Goal: Task Accomplishment & Management: Manage account settings

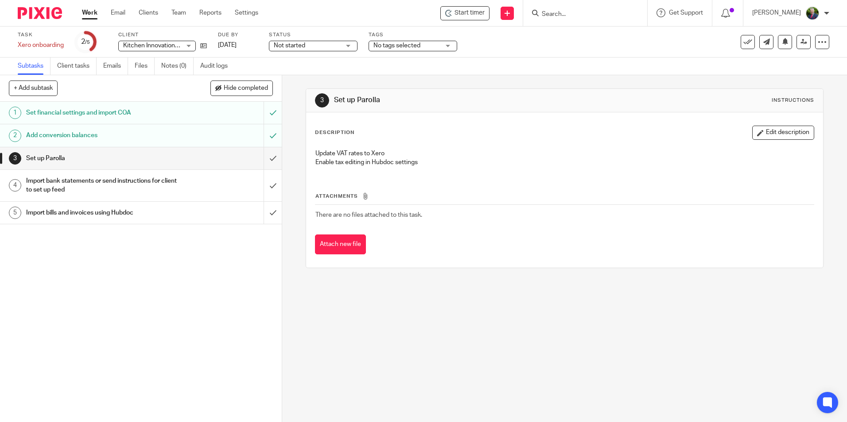
click at [90, 12] on link "Work" at bounding box center [89, 12] width 15 height 9
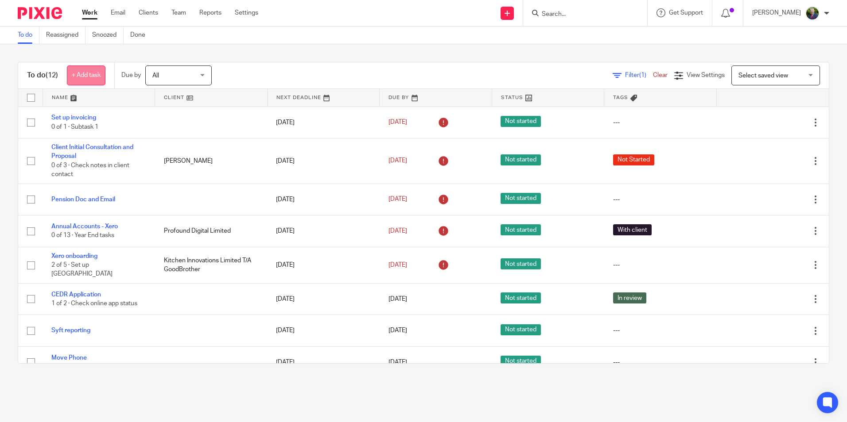
click at [93, 71] on link "+ Add task" at bounding box center [86, 76] width 39 height 20
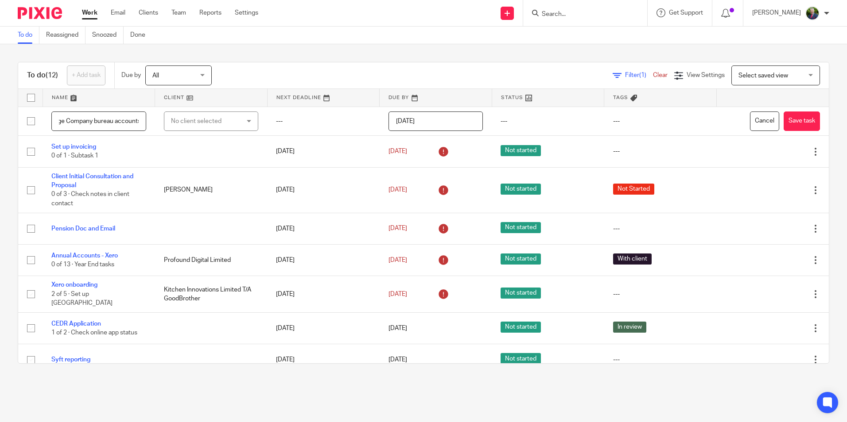
scroll to position [0, 18]
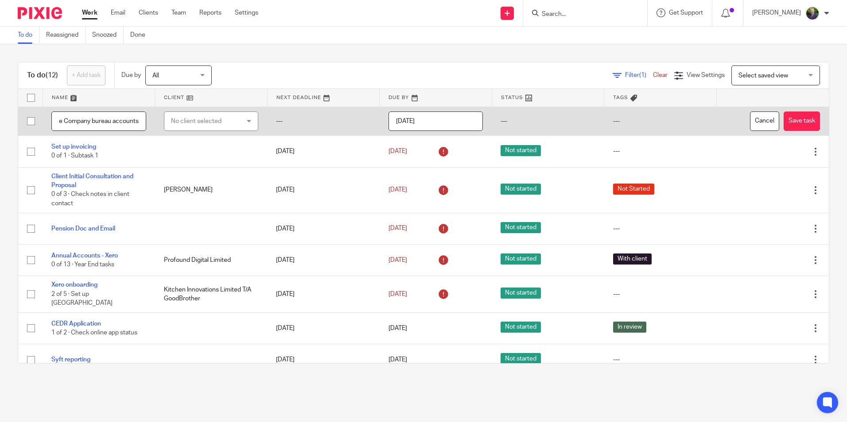
type input "Merge Company bureau accounts"
click at [453, 118] on input "2025-08-18" at bounding box center [435, 122] width 95 height 20
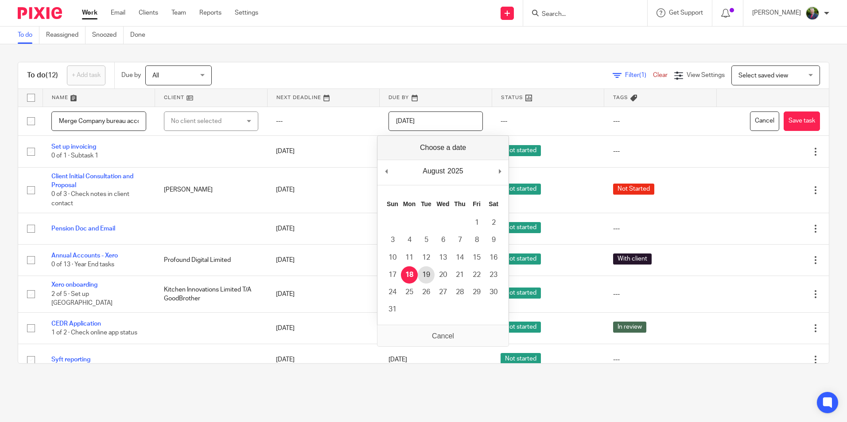
type input "2025-08-19"
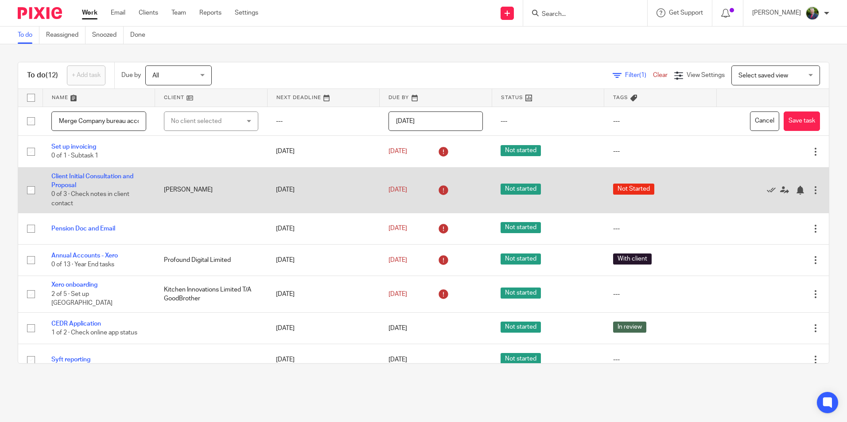
click at [462, 196] on div "[DATE]" at bounding box center [435, 190] width 95 height 14
click at [391, 198] on td "13 Aug 2025" at bounding box center [436, 190] width 112 height 46
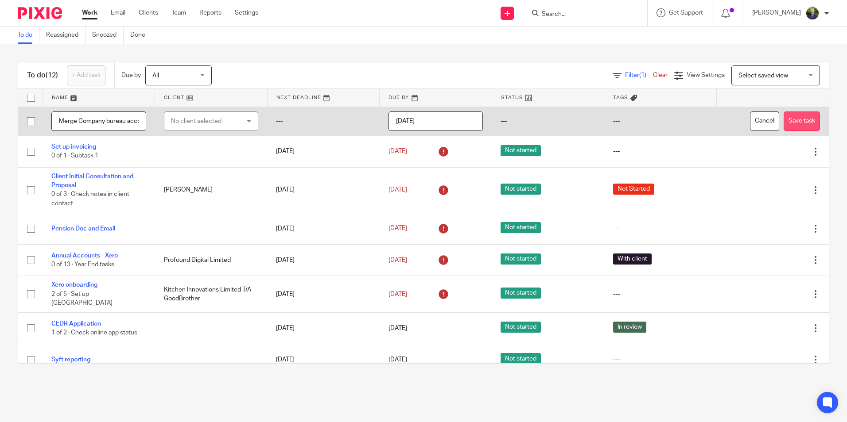
click at [790, 120] on button "Save task" at bounding box center [801, 122] width 36 height 20
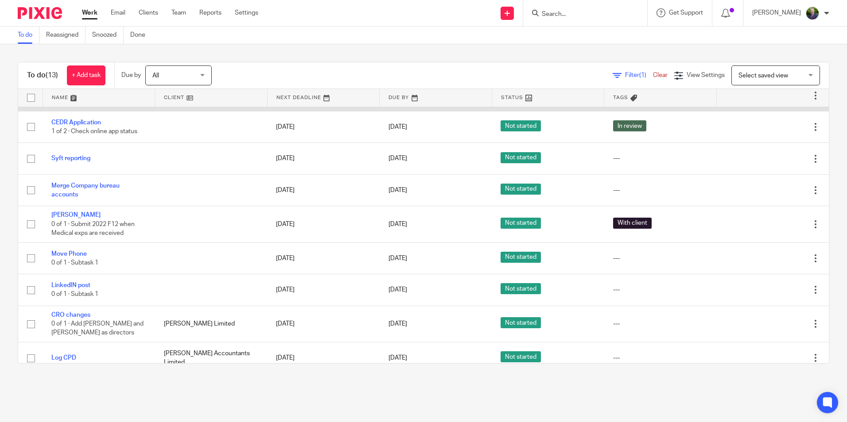
scroll to position [178, 0]
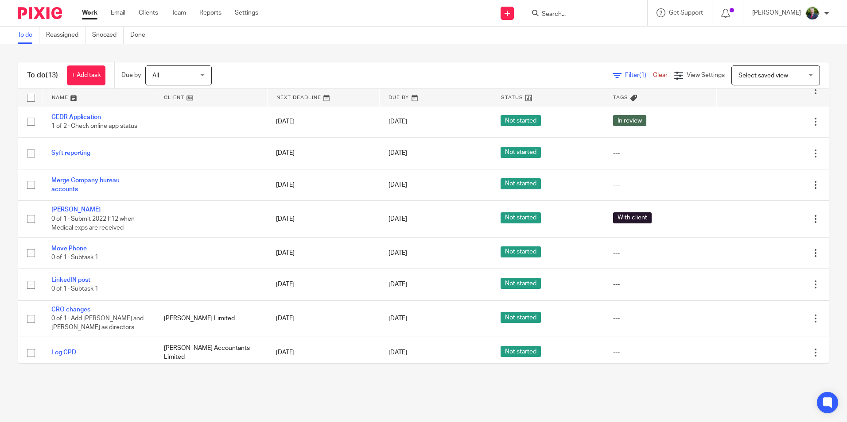
click at [160, 14] on ul "Work Email Clients Team Reports Settings" at bounding box center [177, 12] width 190 height 9
click at [153, 13] on link "Clients" at bounding box center [148, 12] width 19 height 9
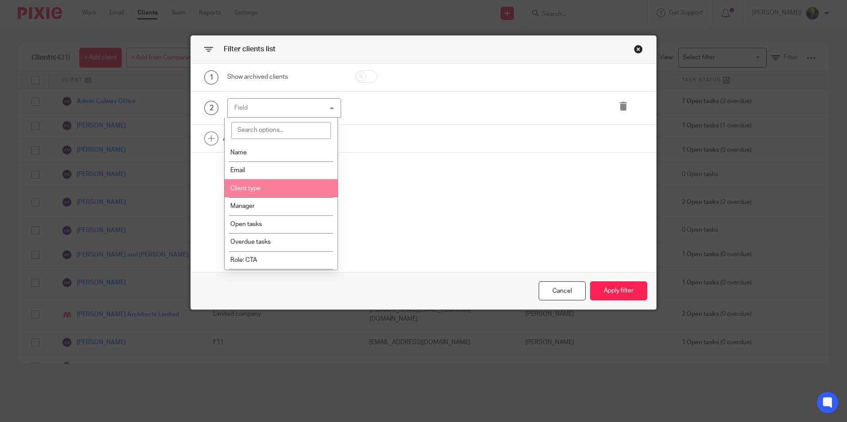
click at [309, 194] on li "Client type" at bounding box center [281, 188] width 113 height 18
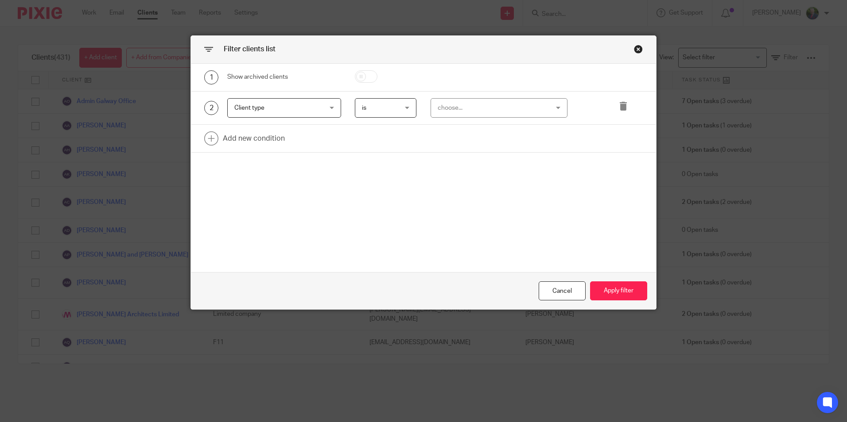
click at [529, 106] on div "choose..." at bounding box center [490, 108] width 104 height 19
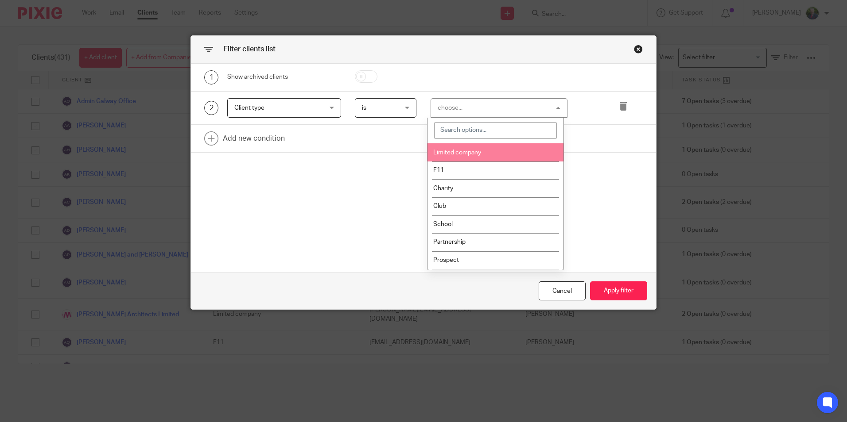
click at [475, 149] on li "Limited company" at bounding box center [495, 152] width 136 height 18
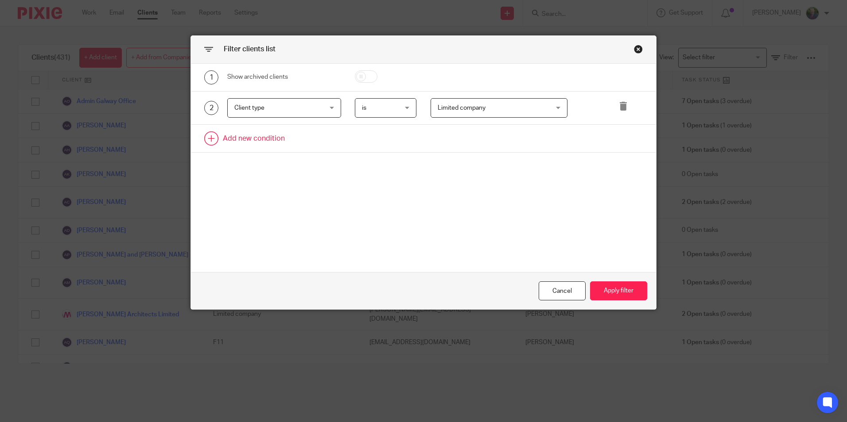
click at [252, 137] on link at bounding box center [423, 138] width 465 height 27
click at [327, 143] on div "Field" at bounding box center [284, 142] width 114 height 20
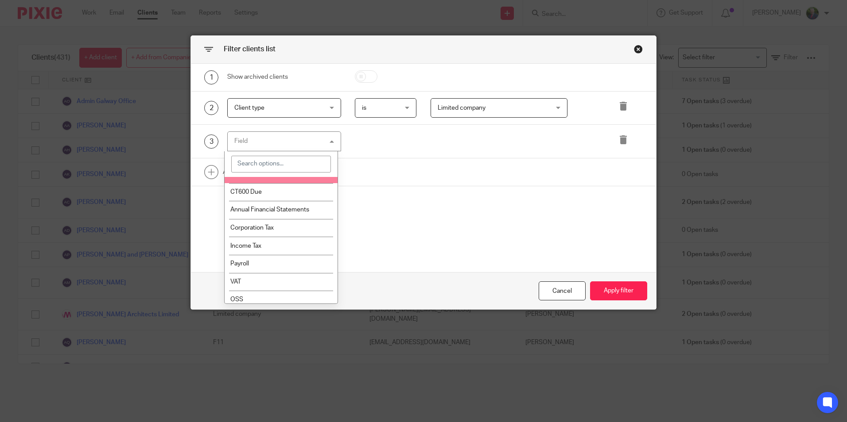
scroll to position [354, 0]
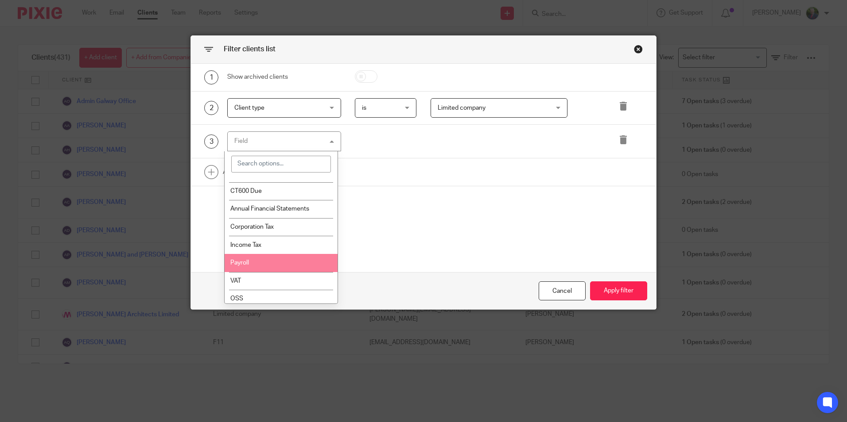
click at [257, 258] on li "Payroll" at bounding box center [281, 263] width 113 height 18
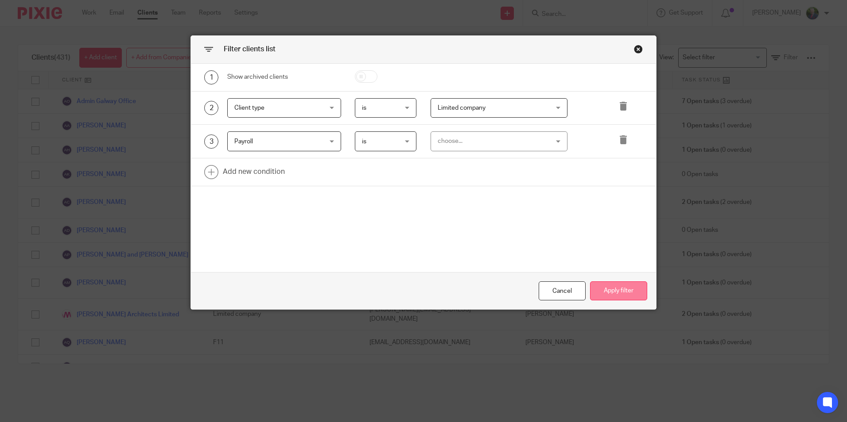
click at [608, 293] on button "Apply filter" at bounding box center [618, 291] width 57 height 19
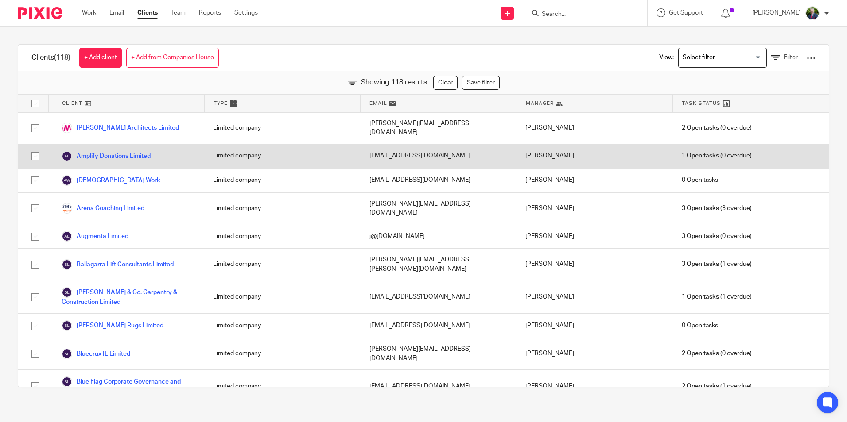
scroll to position [0, 0]
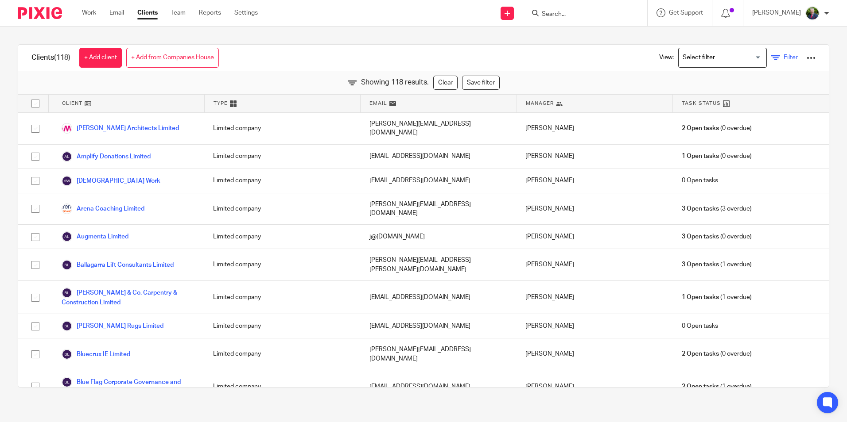
click at [783, 56] on span "Filter" at bounding box center [790, 57] width 14 height 6
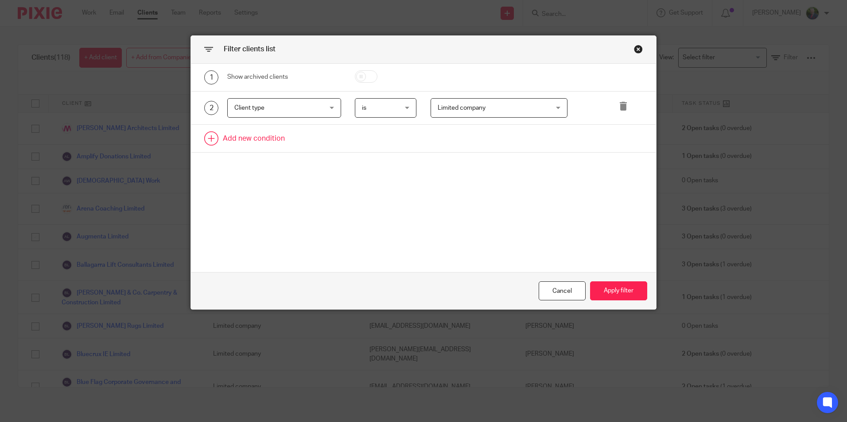
click at [278, 136] on link at bounding box center [423, 138] width 465 height 27
click at [278, 140] on div "Field" at bounding box center [276, 141] width 85 height 19
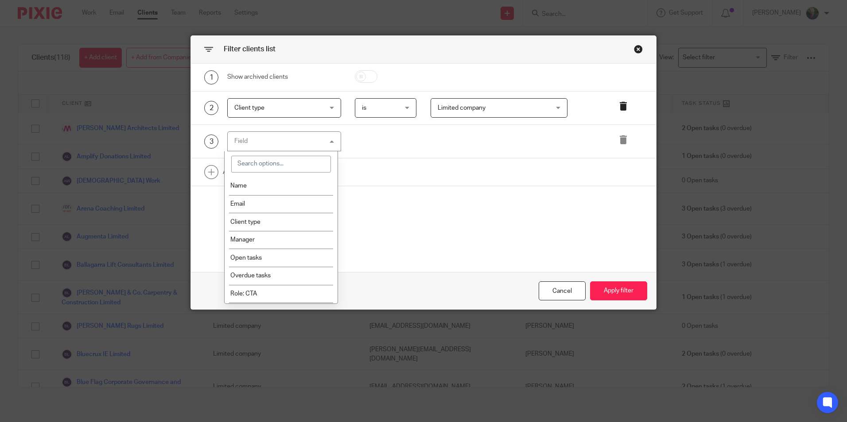
click at [621, 106] on icon at bounding box center [623, 106] width 9 height 9
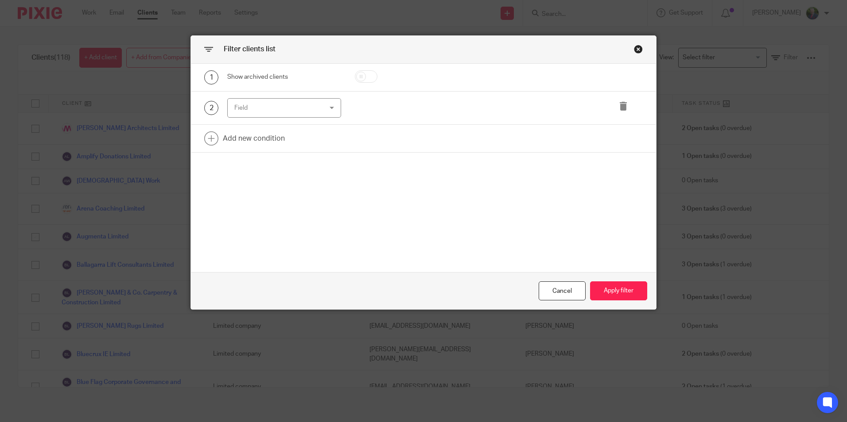
click at [306, 109] on div "Field" at bounding box center [276, 108] width 85 height 19
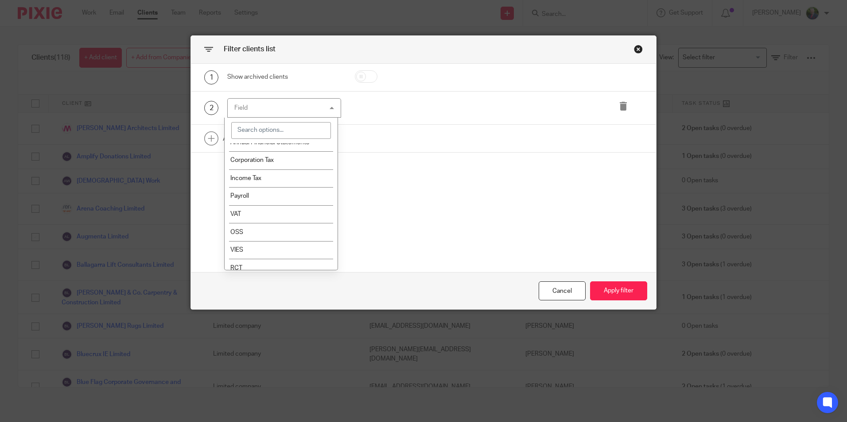
scroll to position [399, 0]
click at [282, 187] on li "Payroll" at bounding box center [281, 185] width 113 height 18
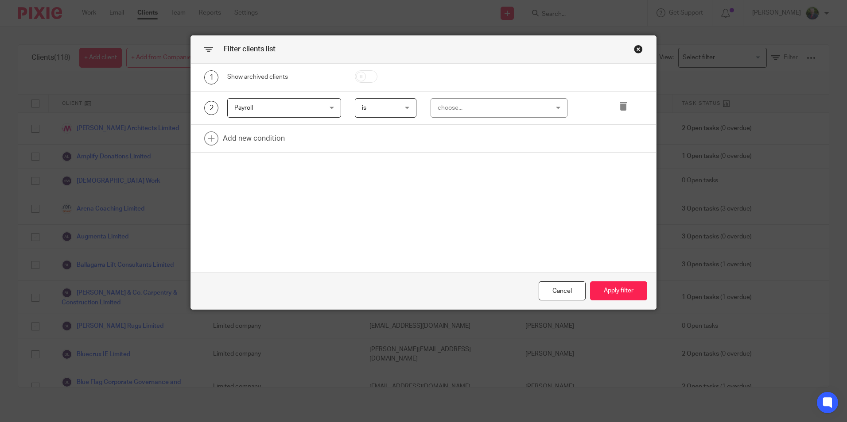
click at [468, 112] on div "choose..." at bounding box center [490, 108] width 104 height 19
click at [450, 128] on li "Yes" at bounding box center [495, 127] width 136 height 18
click at [617, 292] on button "Apply filter" at bounding box center [618, 291] width 57 height 19
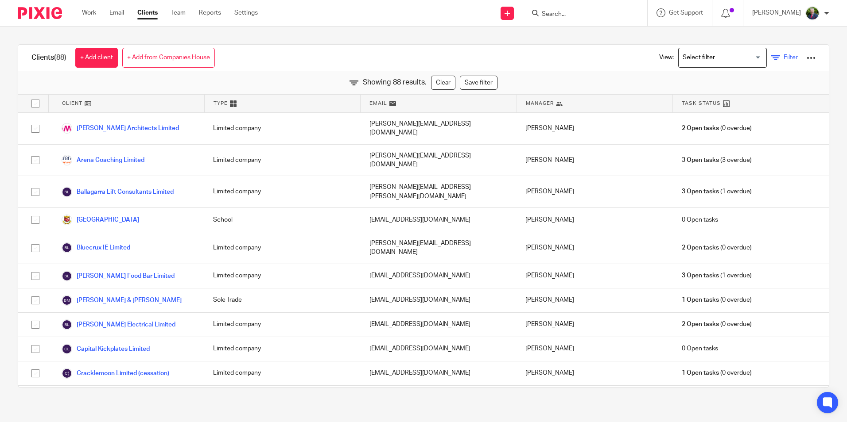
click at [783, 58] on span "Filter" at bounding box center [790, 57] width 14 height 6
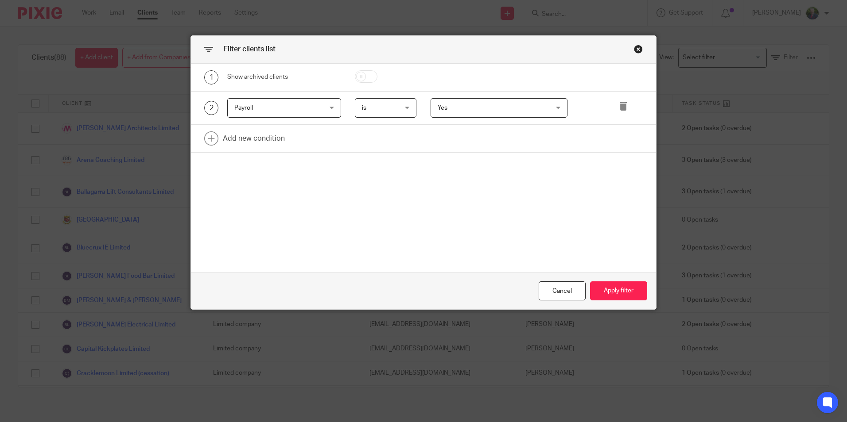
click at [327, 107] on div "Payroll Payroll" at bounding box center [284, 108] width 114 height 20
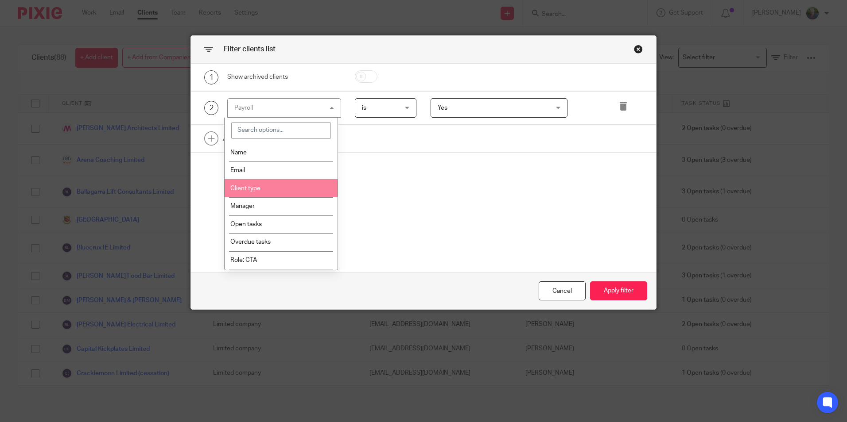
click at [281, 192] on li "Client type" at bounding box center [281, 188] width 113 height 18
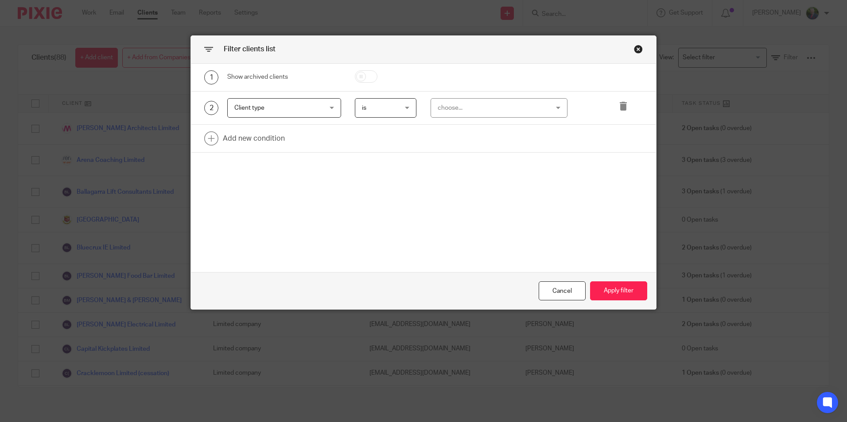
click at [387, 114] on span "is" at bounding box center [383, 108] width 43 height 19
click at [382, 142] on li "is not" at bounding box center [382, 145] width 61 height 18
click at [483, 111] on div "choose..." at bounding box center [490, 108] width 104 height 19
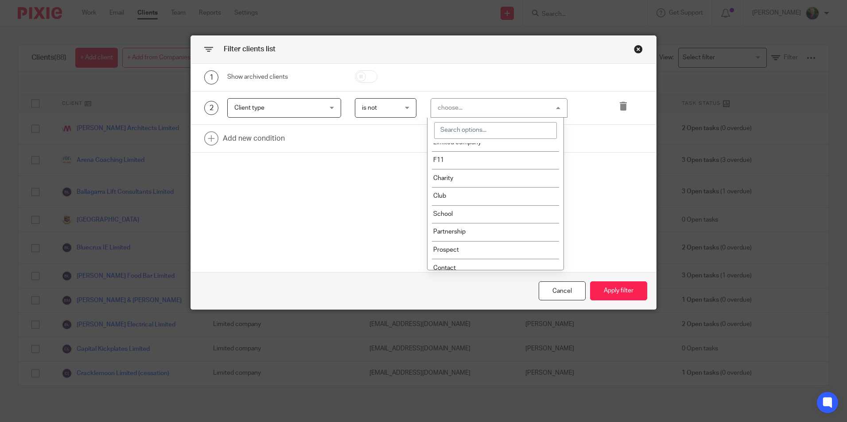
scroll to position [0, 0]
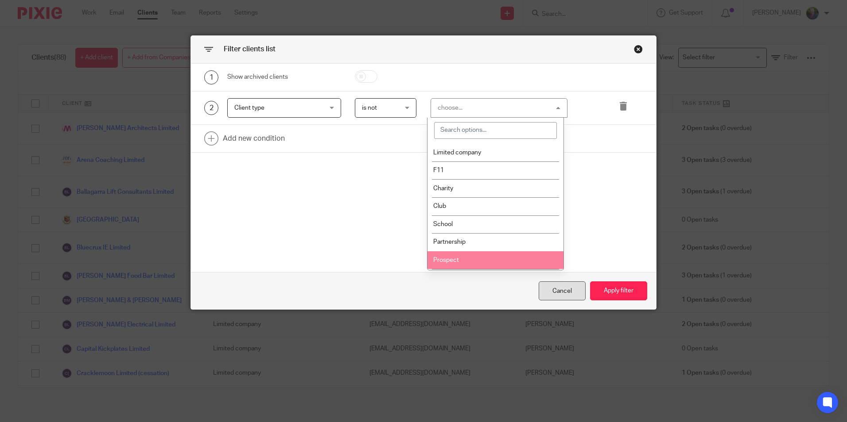
click at [562, 293] on div "Cancel" at bounding box center [561, 291] width 47 height 19
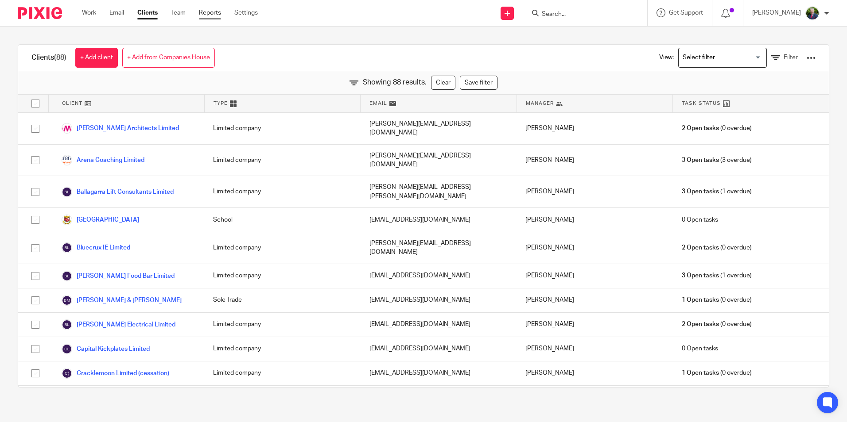
click at [205, 10] on link "Reports" at bounding box center [210, 12] width 22 height 9
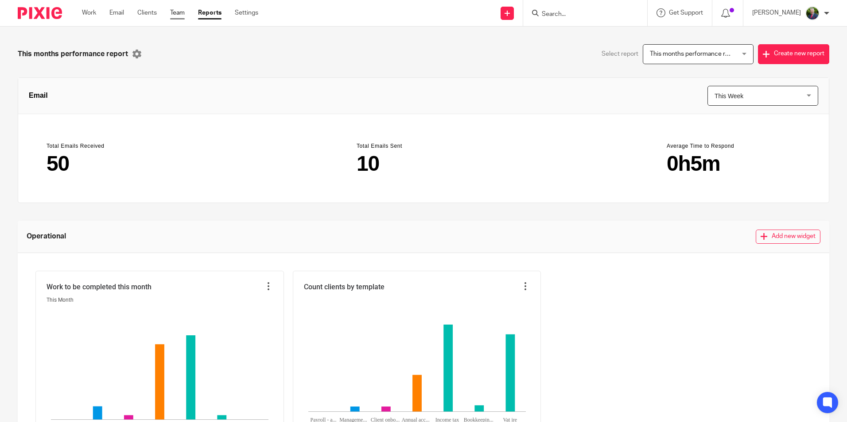
click at [179, 15] on link "Team" at bounding box center [177, 12] width 15 height 9
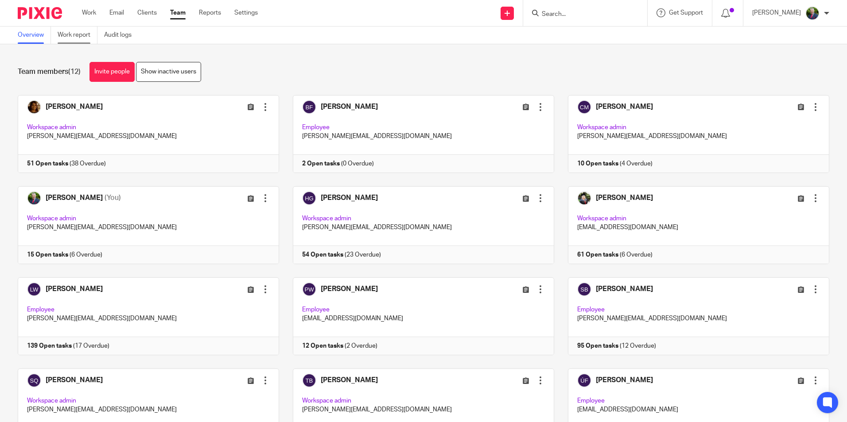
click at [78, 37] on link "Work report" at bounding box center [78, 35] width 40 height 17
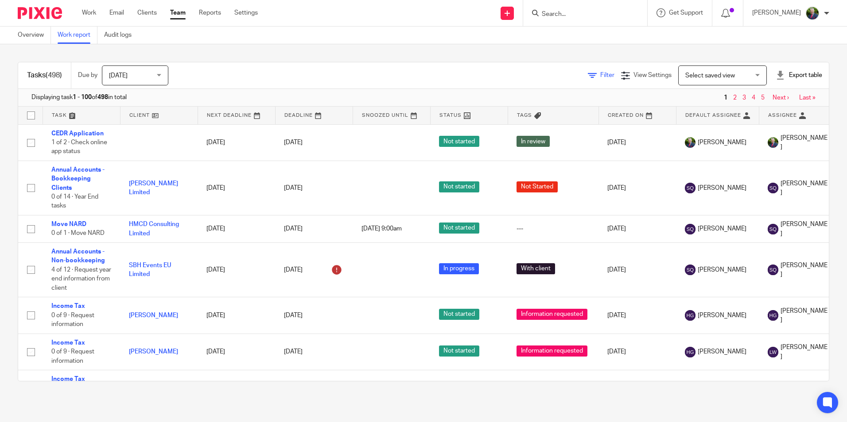
click at [600, 76] on span "Filter" at bounding box center [607, 75] width 14 height 6
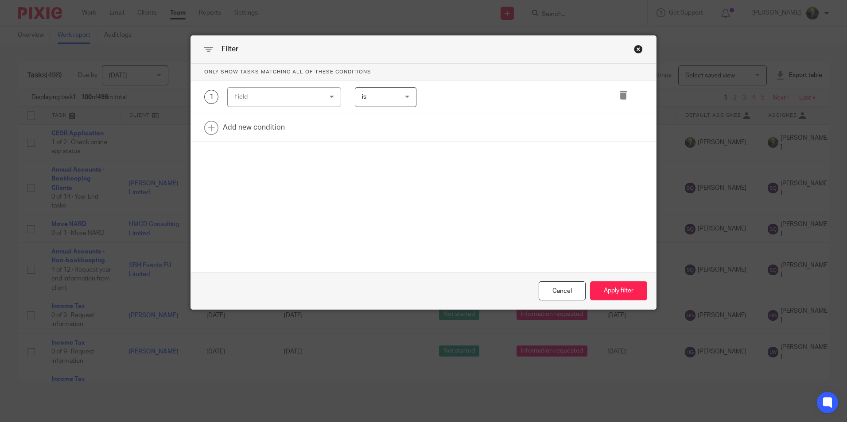
click at [303, 100] on div "Field" at bounding box center [276, 97] width 85 height 19
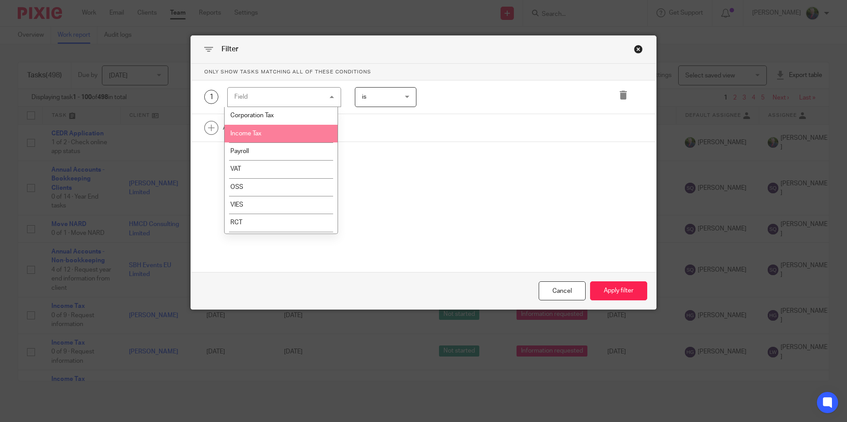
scroll to position [576, 0]
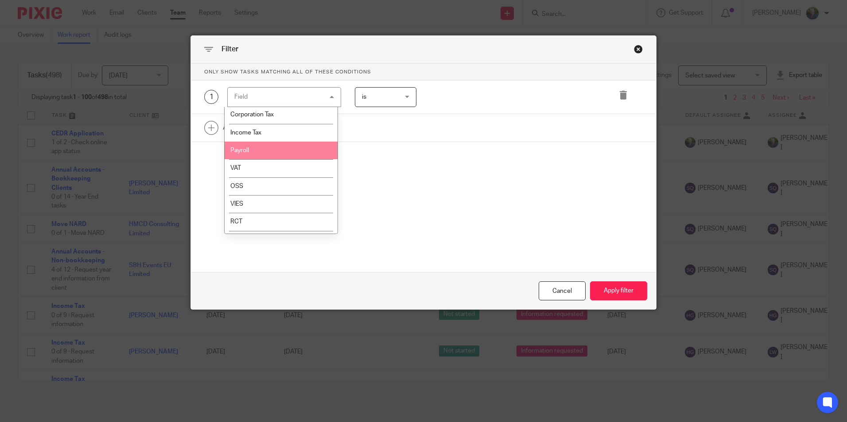
click at [256, 155] on li "Payroll" at bounding box center [281, 151] width 113 height 18
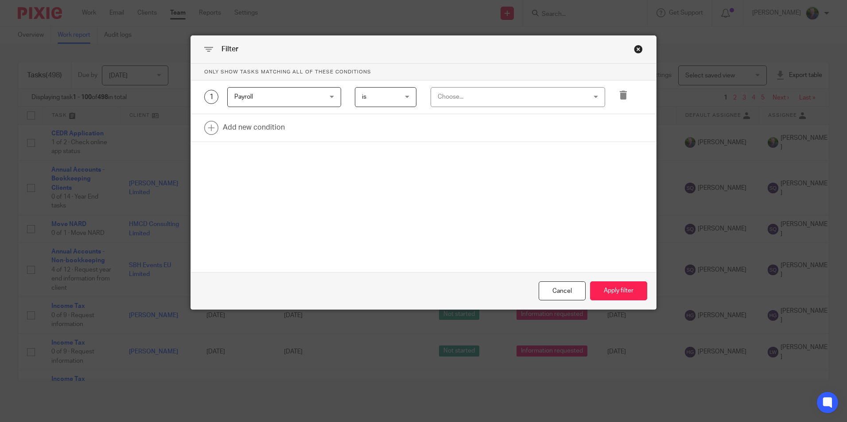
click at [465, 104] on div "Choose..." at bounding box center [505, 97] width 134 height 19
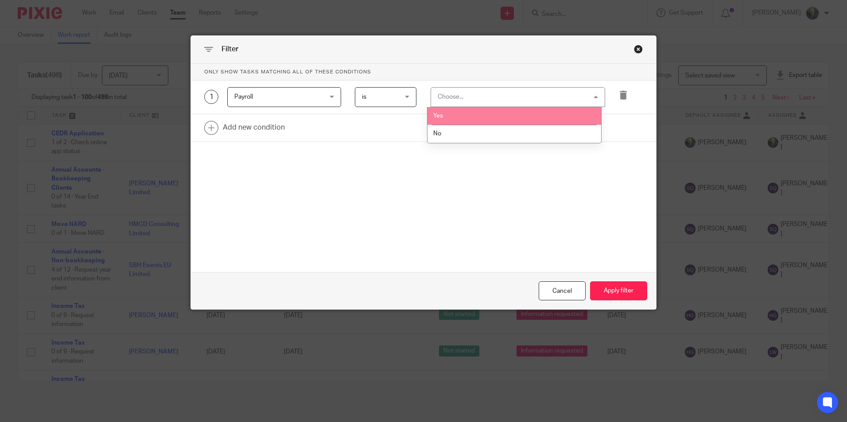
click at [462, 117] on li "Yes" at bounding box center [514, 116] width 174 height 18
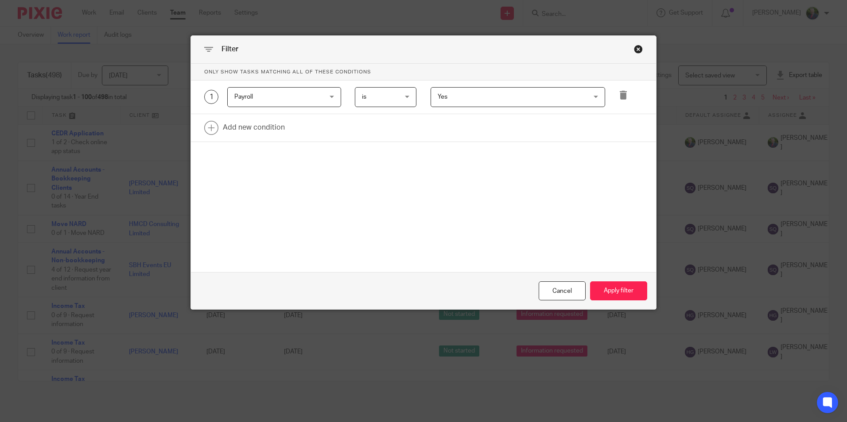
click at [302, 97] on span "Payroll" at bounding box center [276, 97] width 85 height 19
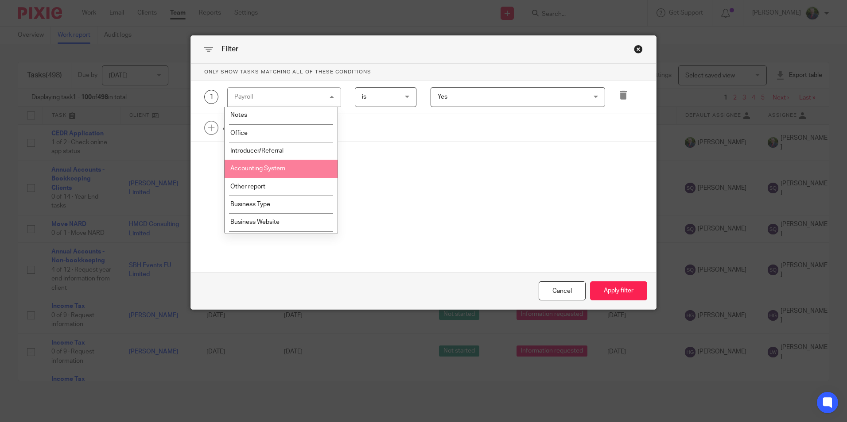
scroll to position [752, 0]
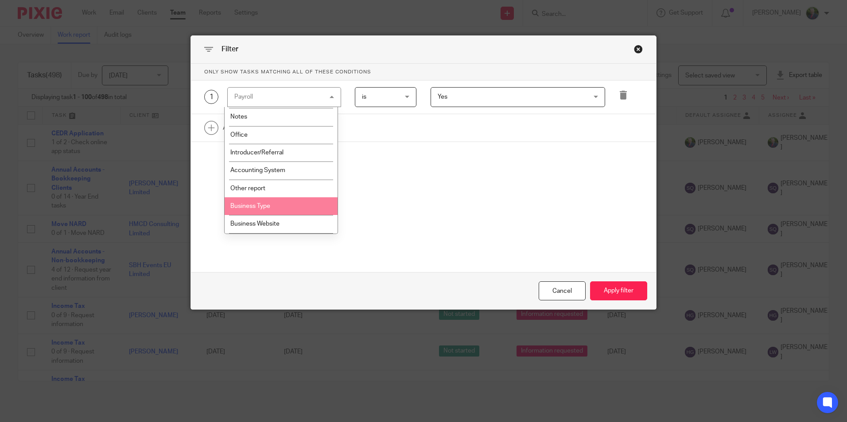
click at [263, 202] on li "Business Type" at bounding box center [281, 207] width 113 height 18
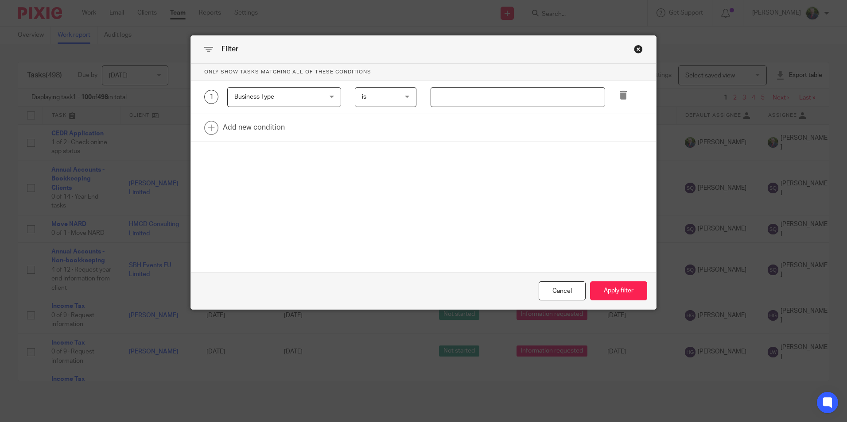
click at [472, 96] on input "text" at bounding box center [517, 97] width 174 height 20
click at [526, 95] on input "text" at bounding box center [517, 97] width 174 height 20
click at [310, 99] on span "Business Type" at bounding box center [276, 97] width 85 height 19
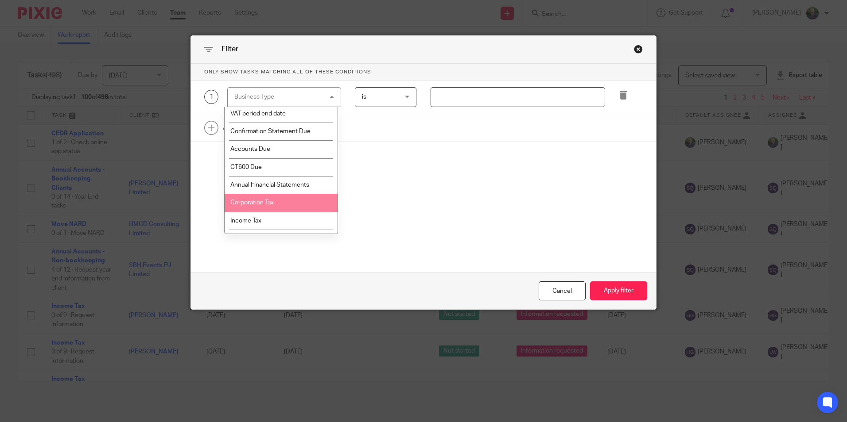
scroll to position [486, 0]
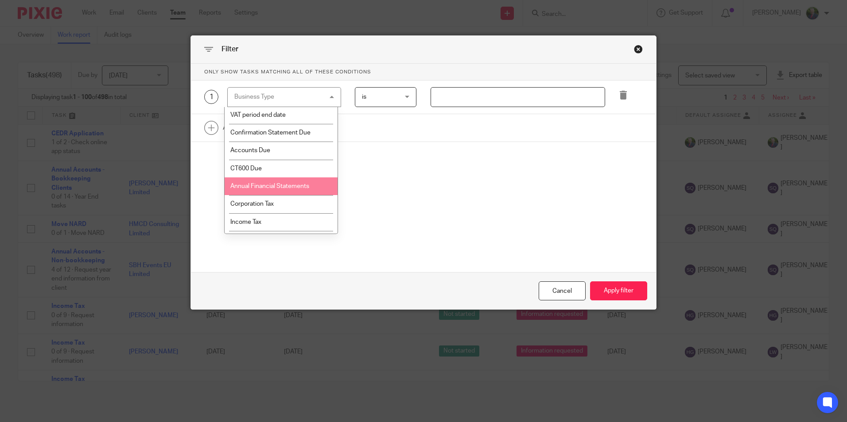
click at [287, 181] on li "Annual Financial Statements" at bounding box center [281, 187] width 113 height 18
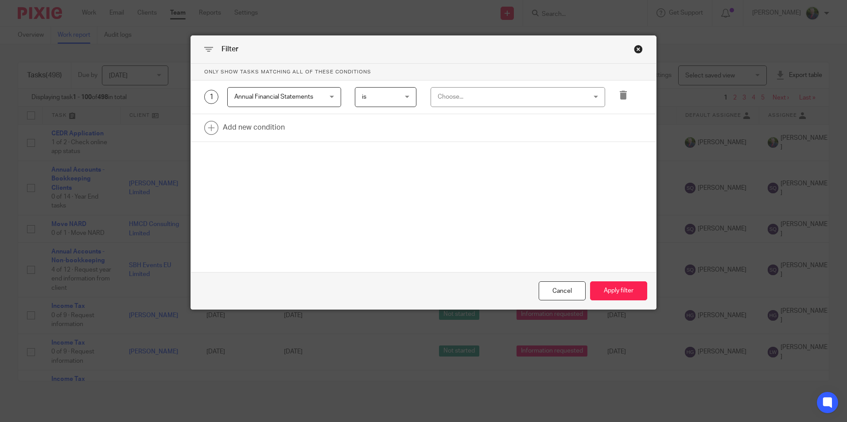
click at [457, 96] on div "Choose..." at bounding box center [505, 97] width 134 height 19
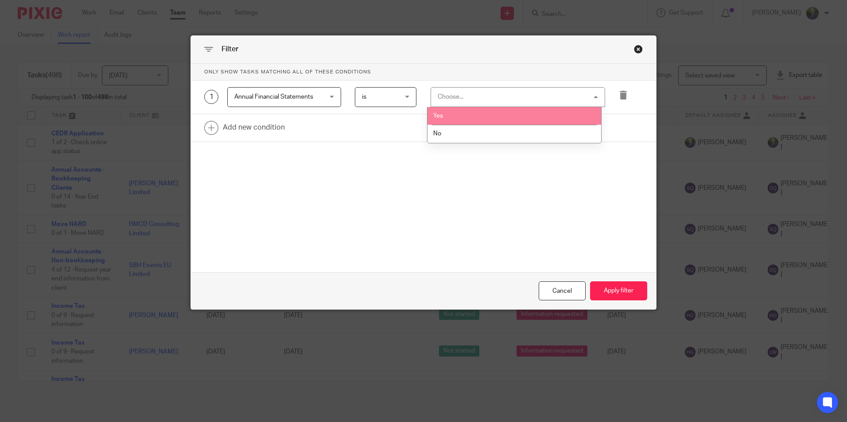
click at [446, 112] on li "Yes" at bounding box center [514, 116] width 174 height 18
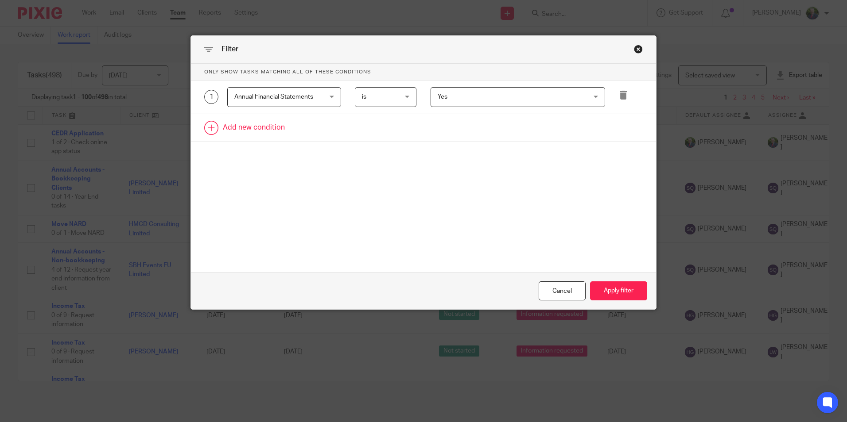
click at [269, 124] on link at bounding box center [423, 127] width 465 height 27
click at [326, 97] on div "Annual Financial Statements Annual Financial Statements" at bounding box center [284, 97] width 114 height 20
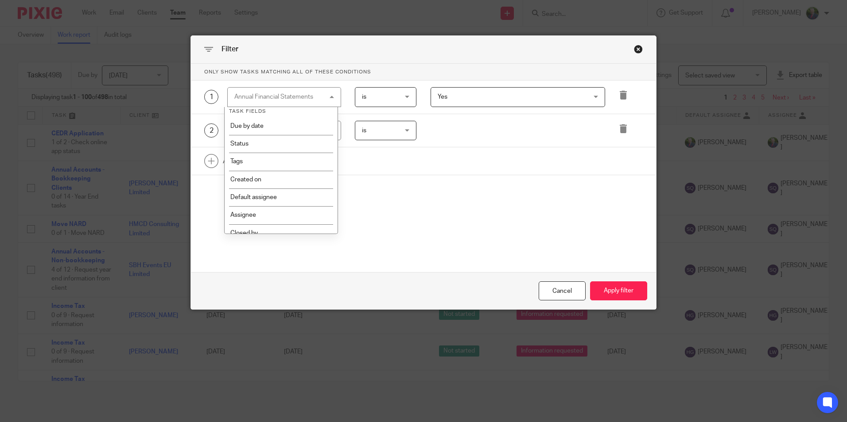
scroll to position [0, 0]
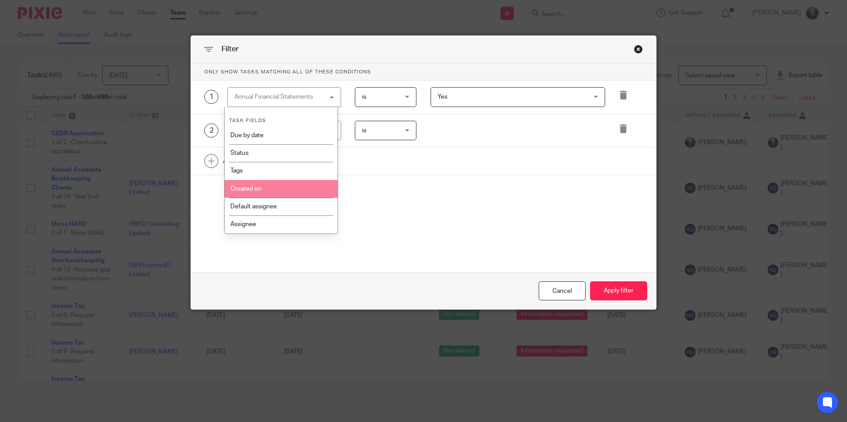
click at [411, 183] on div "Only show tasks matching all of these conditions 1 Annual Financial Statements …" at bounding box center [423, 144] width 465 height 160
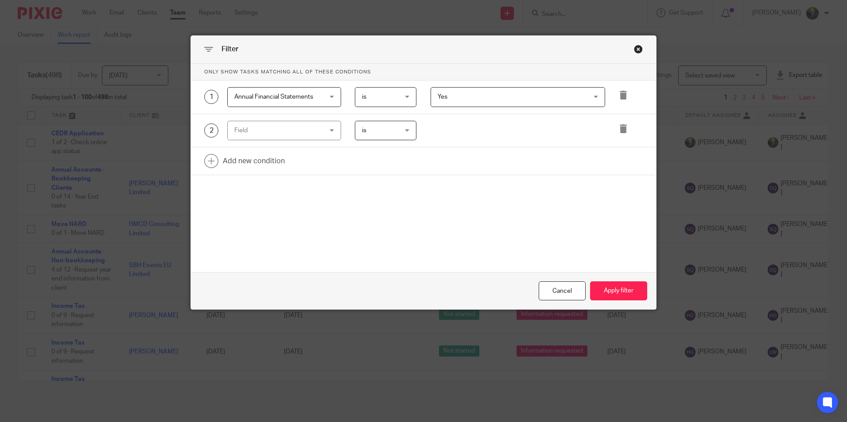
click at [635, 49] on div "Close this dialog window" at bounding box center [638, 49] width 9 height 9
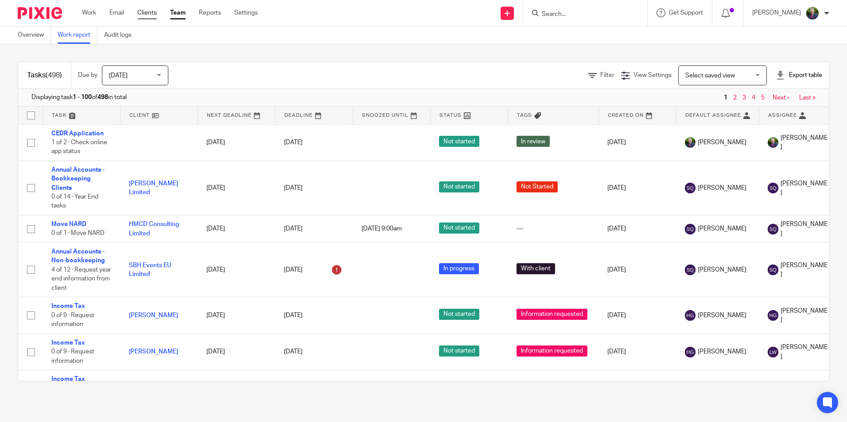
click at [155, 14] on link "Clients" at bounding box center [146, 12] width 19 height 9
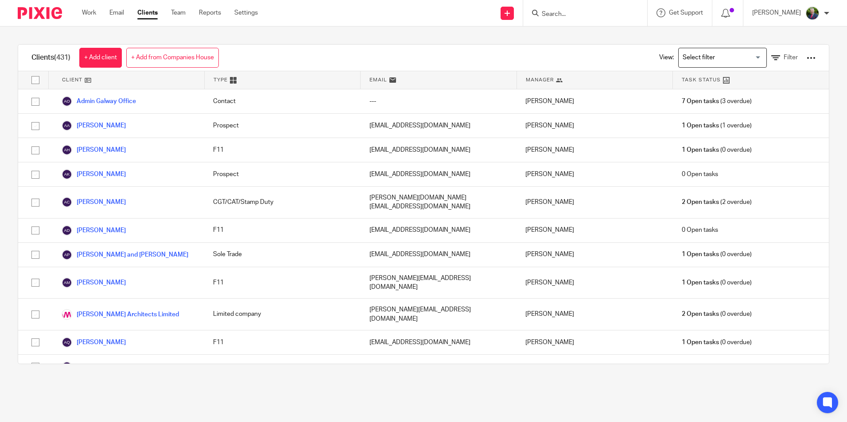
click at [514, 10] on link at bounding box center [506, 13] width 13 height 13
click at [406, 57] on div "Clients (431) + Add client + Add from Companies House View: Loading... Filter" at bounding box center [423, 58] width 810 height 27
click at [783, 56] on span "Filter" at bounding box center [790, 57] width 14 height 6
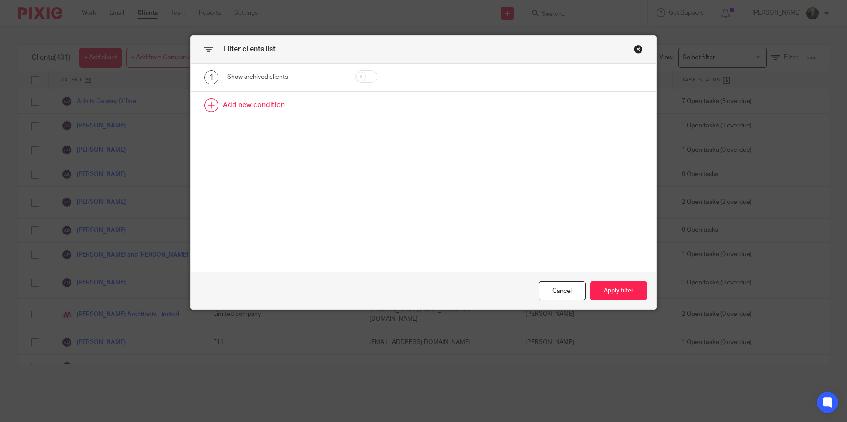
click at [245, 102] on link at bounding box center [423, 105] width 465 height 27
click at [309, 105] on div "Field" at bounding box center [276, 108] width 85 height 19
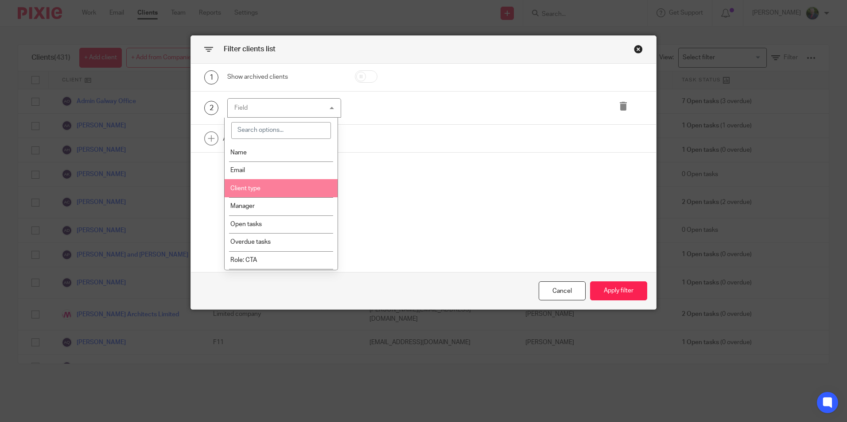
click at [269, 188] on li "Client type" at bounding box center [281, 188] width 113 height 18
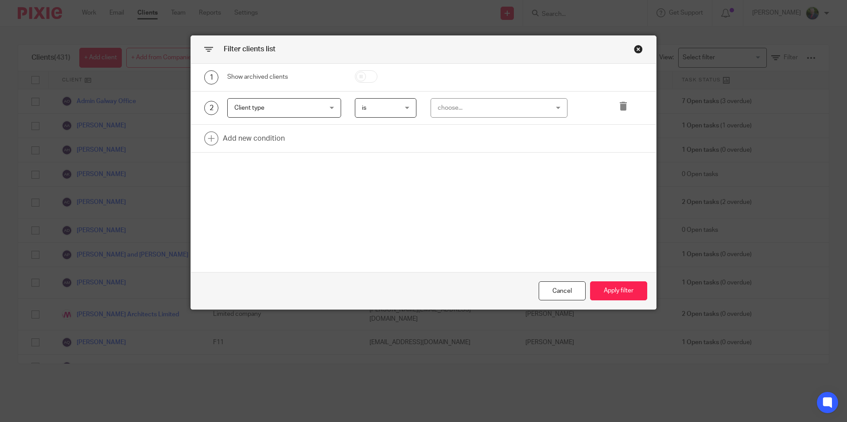
click at [473, 106] on div "choose..." at bounding box center [490, 108] width 104 height 19
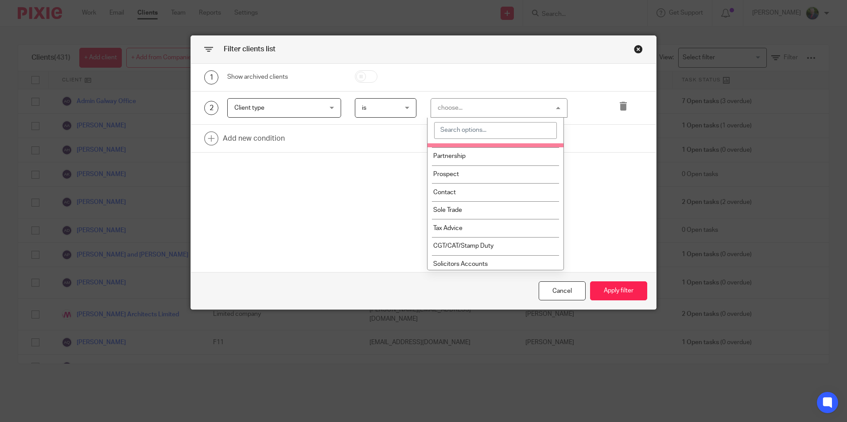
scroll to position [89, 0]
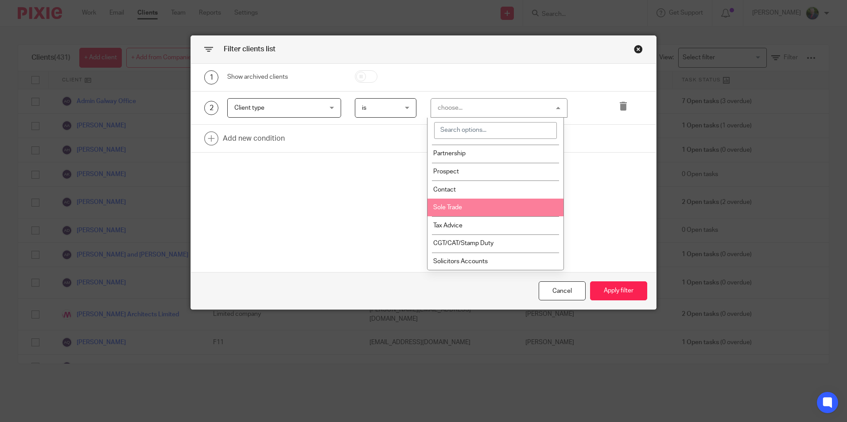
click at [481, 209] on li "Sole Trade" at bounding box center [495, 208] width 136 height 18
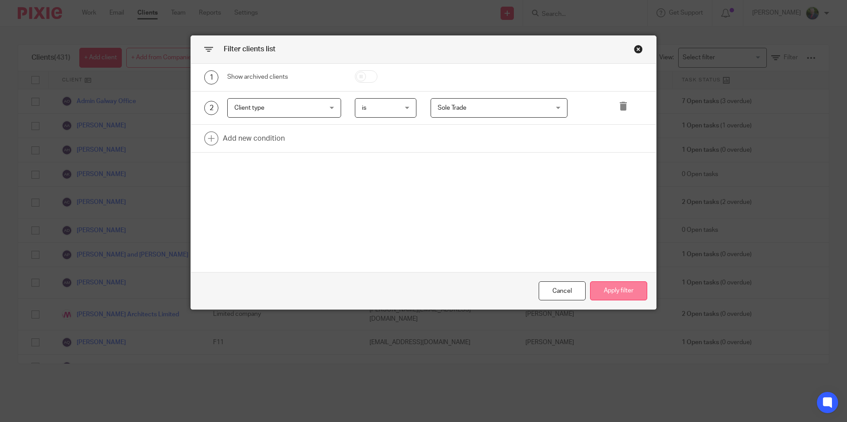
click at [629, 295] on button "Apply filter" at bounding box center [618, 291] width 57 height 19
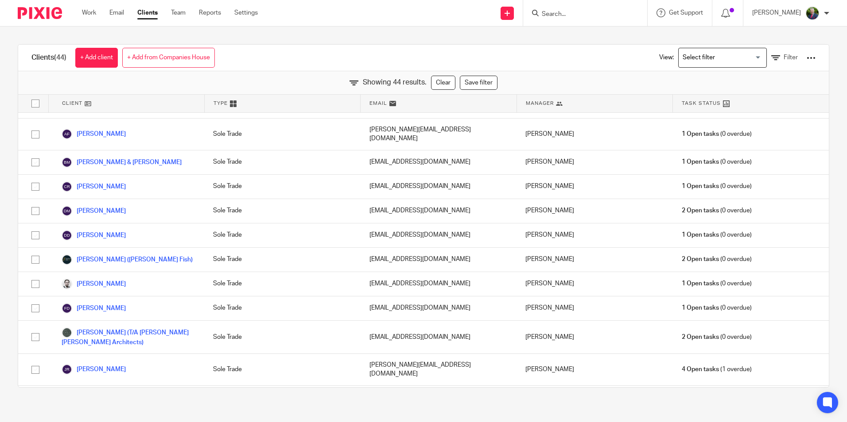
scroll to position [0, 0]
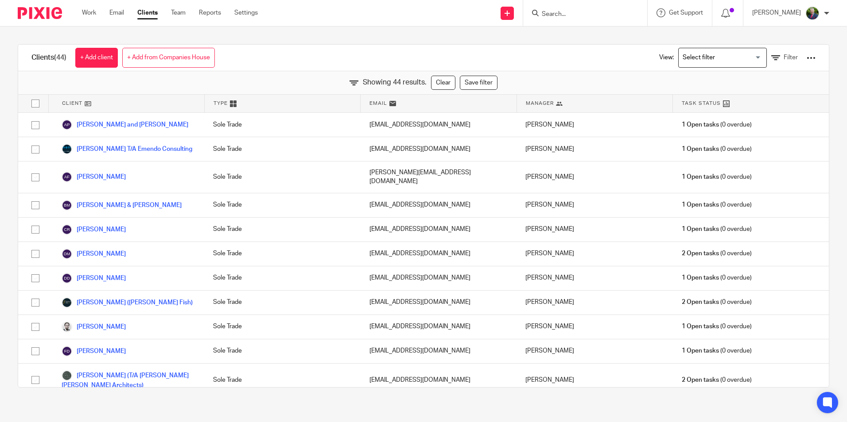
click at [770, 53] on div "View: Loading... Filter" at bounding box center [731, 58] width 170 height 26
click at [771, 56] on icon at bounding box center [775, 58] width 9 height 9
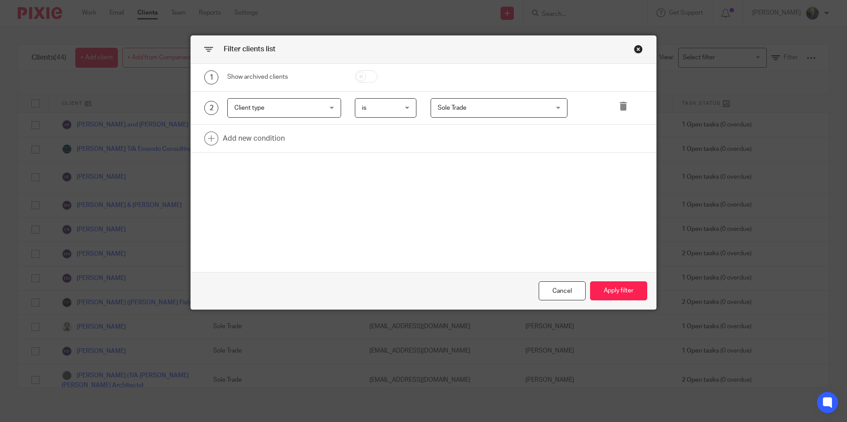
click at [400, 110] on span "is" at bounding box center [383, 108] width 43 height 19
click at [467, 108] on span "Sole Trade" at bounding box center [490, 108] width 104 height 19
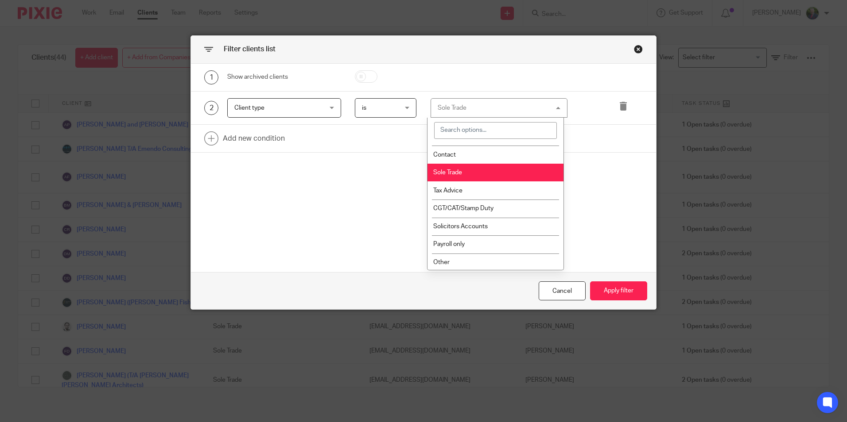
scroll to position [125, 0]
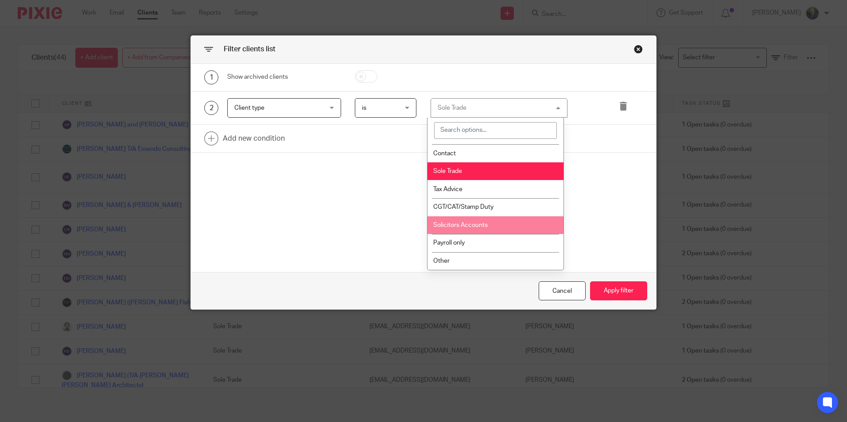
click at [481, 227] on span "Solicitors Accounts" at bounding box center [460, 225] width 54 height 6
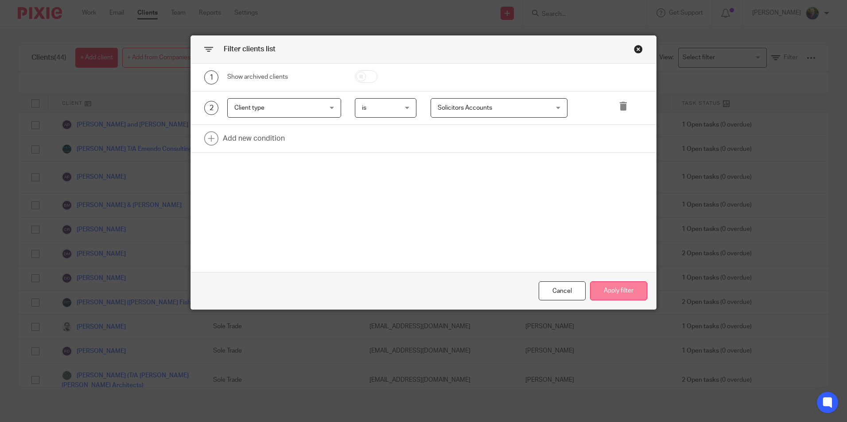
click at [612, 293] on button "Apply filter" at bounding box center [618, 291] width 57 height 19
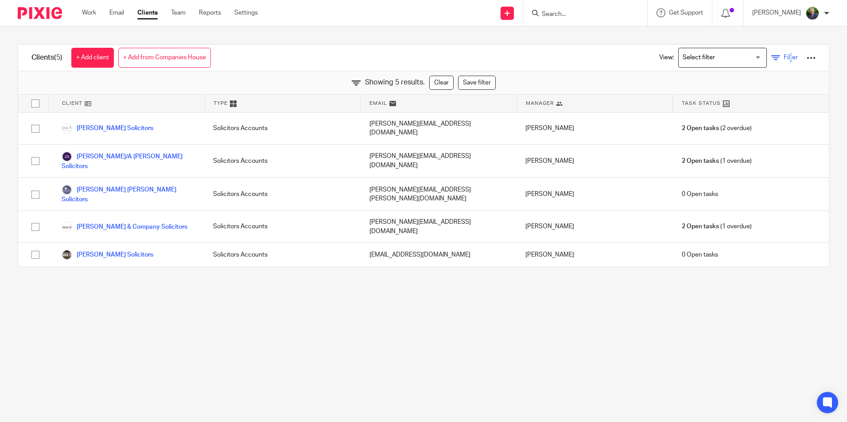
click at [783, 55] on span "Filter" at bounding box center [790, 57] width 14 height 6
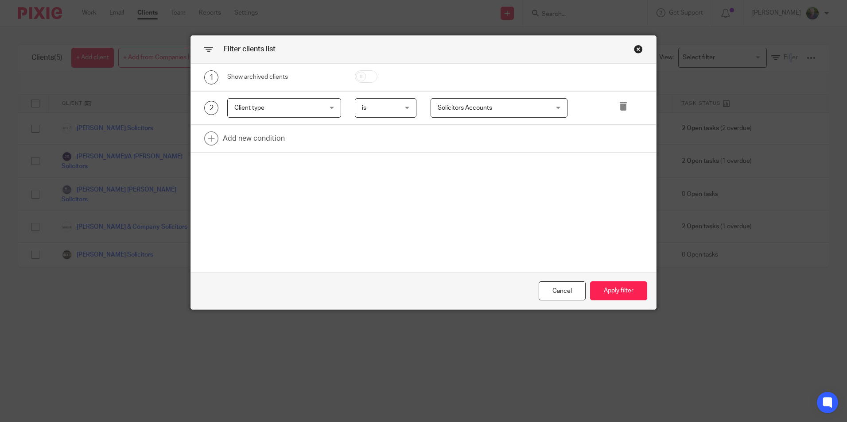
click at [472, 110] on span "Solicitors Accounts" at bounding box center [465, 108] width 54 height 6
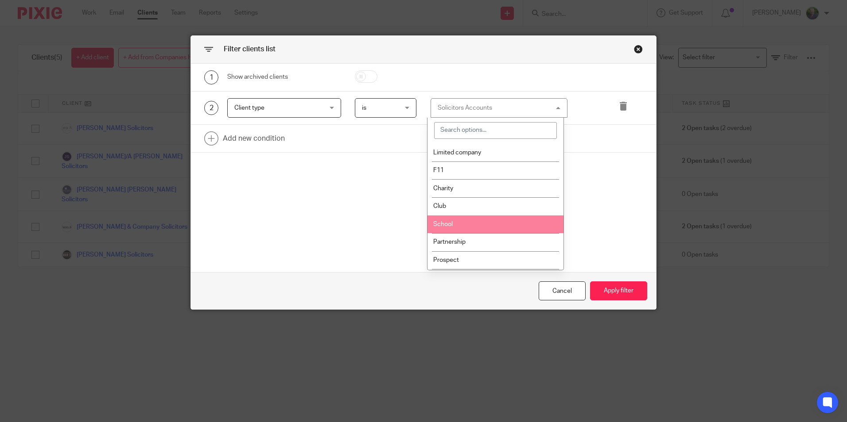
click at [491, 223] on li "School" at bounding box center [495, 225] width 136 height 18
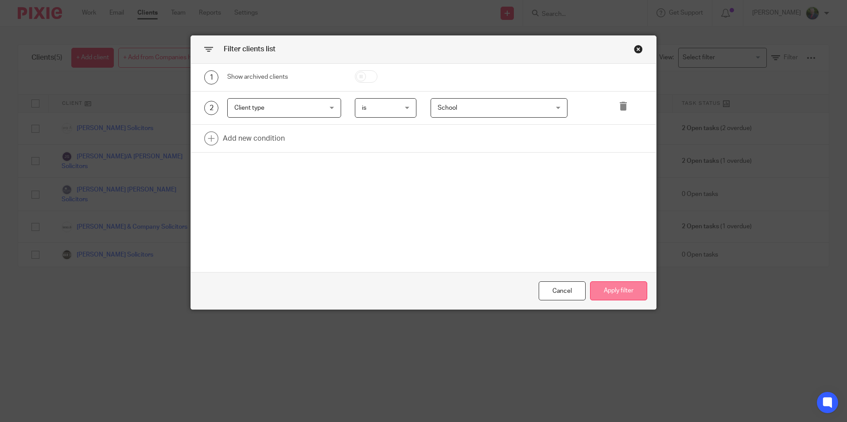
click at [606, 292] on button "Apply filter" at bounding box center [618, 291] width 57 height 19
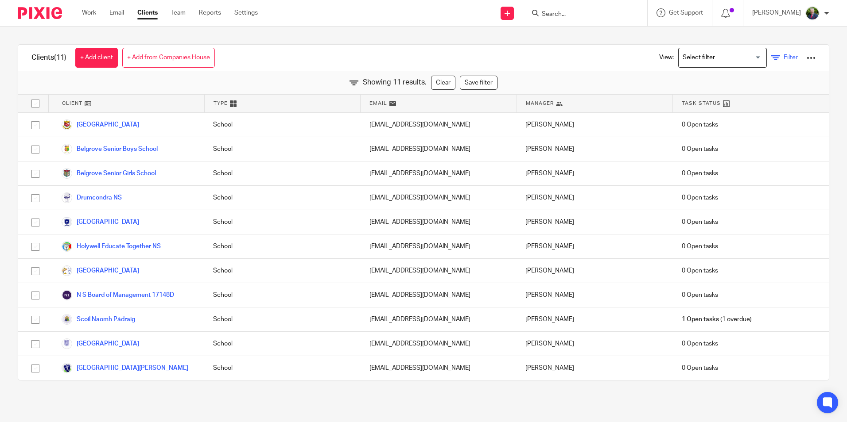
click at [771, 57] on link "Filter" at bounding box center [784, 57] width 27 height 9
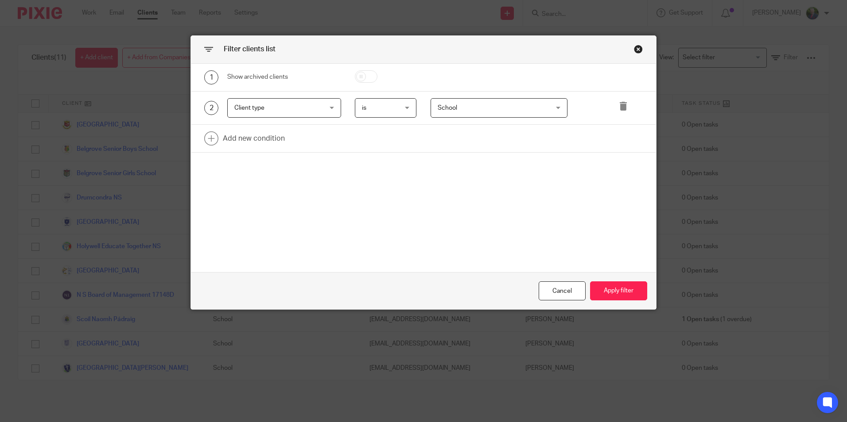
click at [502, 105] on span "School" at bounding box center [490, 108] width 104 height 19
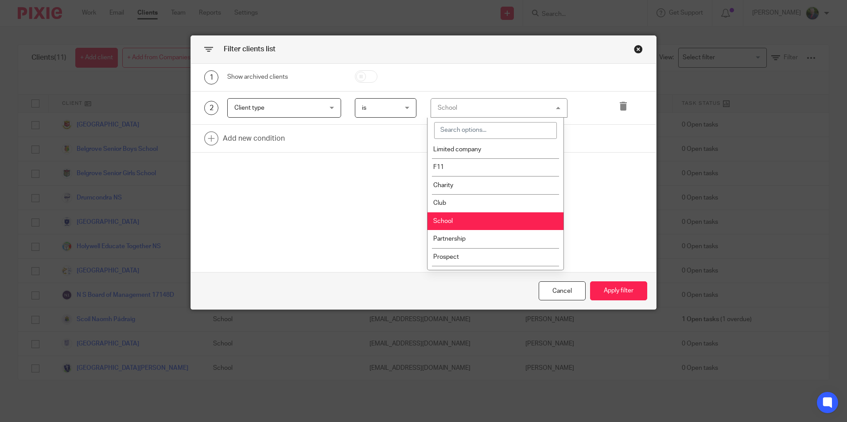
scroll to position [0, 0]
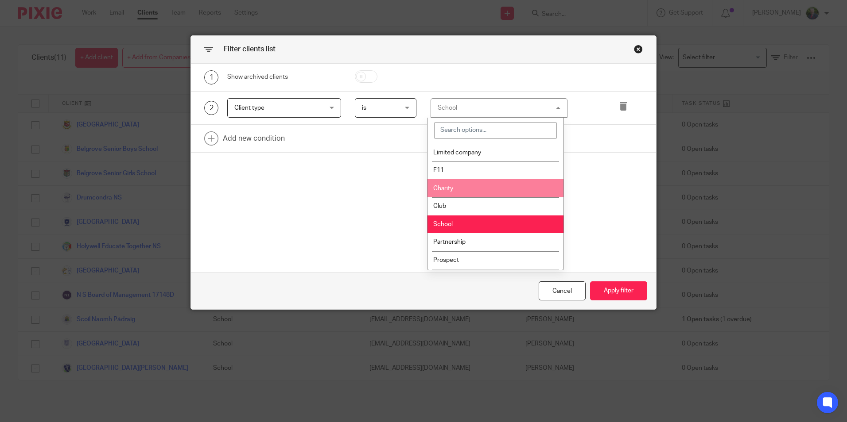
click at [463, 191] on li "Charity" at bounding box center [495, 188] width 136 height 18
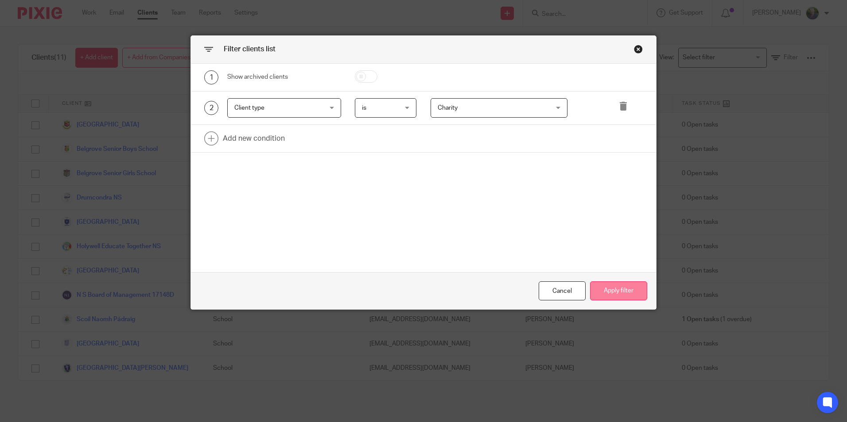
click at [612, 289] on button "Apply filter" at bounding box center [618, 291] width 57 height 19
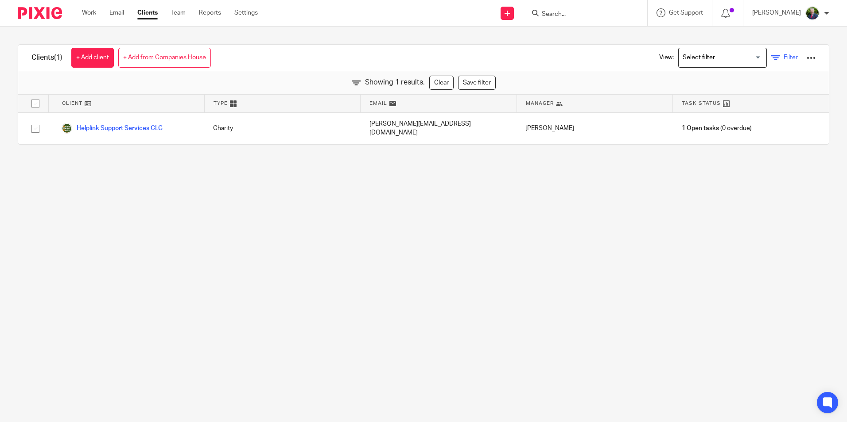
click at [783, 55] on span "Filter" at bounding box center [790, 57] width 14 height 6
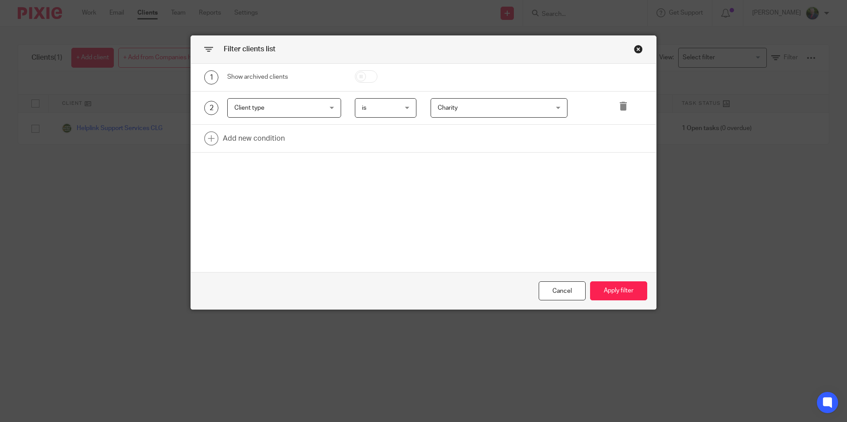
click at [516, 107] on span "Charity" at bounding box center [490, 108] width 104 height 19
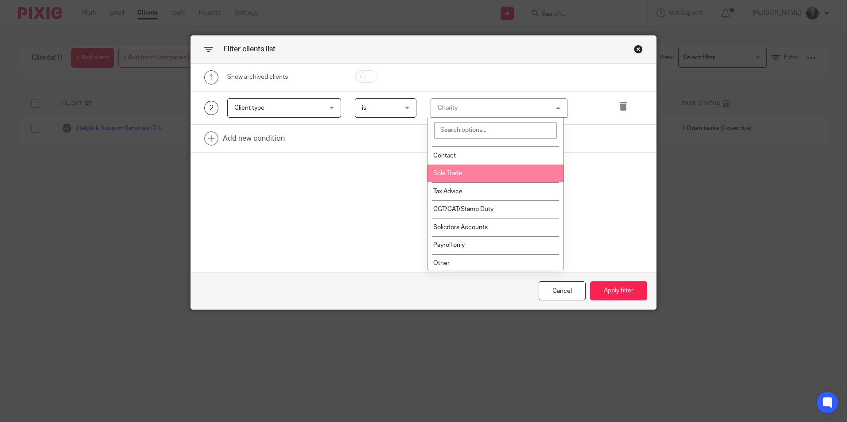
scroll to position [125, 0]
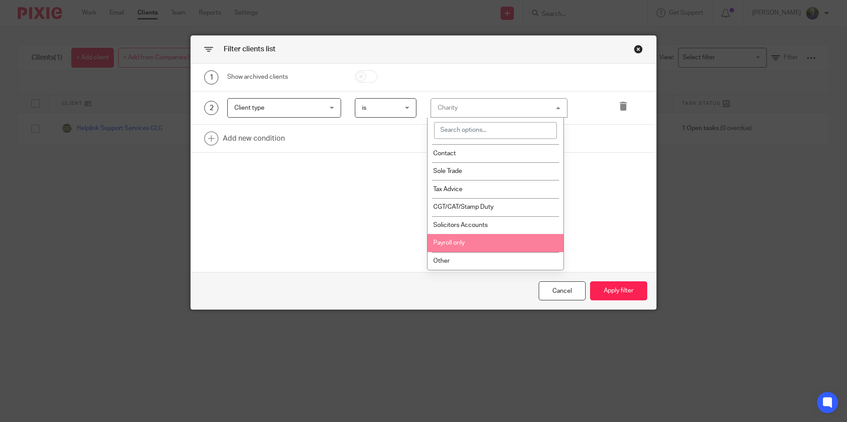
click at [454, 247] on li "Payroll only" at bounding box center [495, 243] width 136 height 18
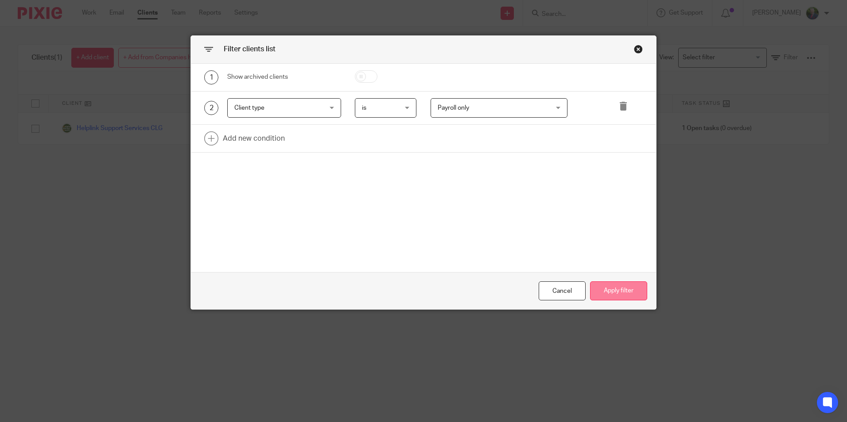
click at [620, 294] on button "Apply filter" at bounding box center [618, 291] width 57 height 19
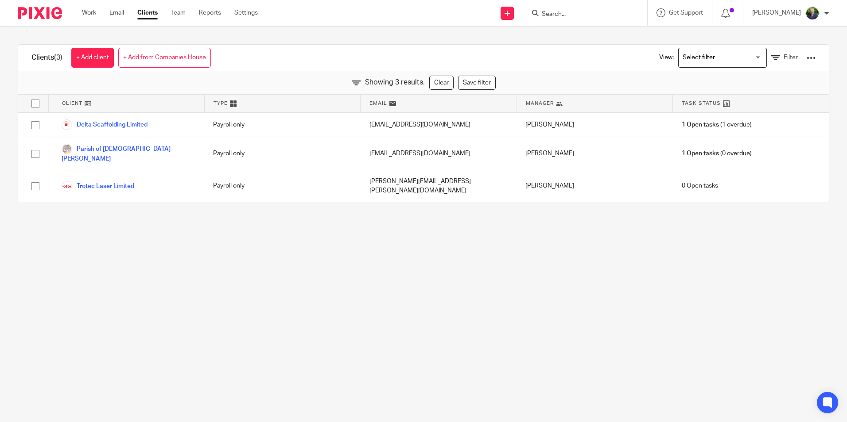
click at [736, 58] on input "Search for option" at bounding box center [720, 57] width 82 height 15
click at [625, 229] on main "Clients (3) + Add client + Add from Companies House View: Loading... Filter Sho…" at bounding box center [423, 211] width 847 height 422
click at [726, 55] on input "Search for option" at bounding box center [720, 57] width 82 height 15
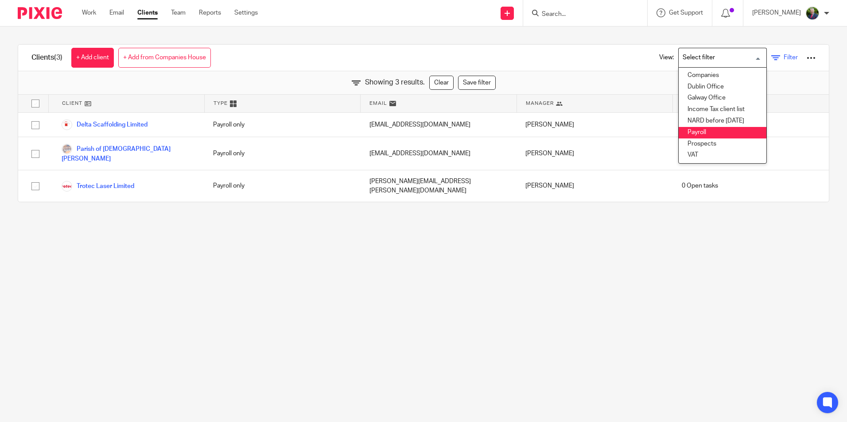
click at [771, 55] on icon at bounding box center [775, 58] width 9 height 9
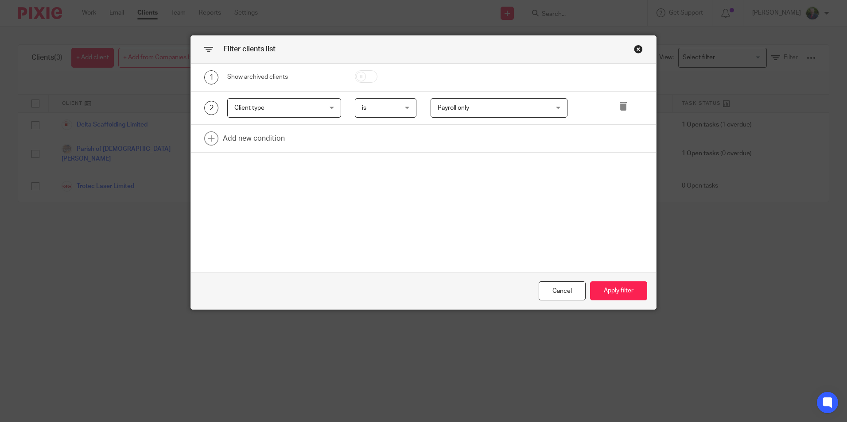
click at [532, 107] on span "Payroll only" at bounding box center [490, 108] width 104 height 19
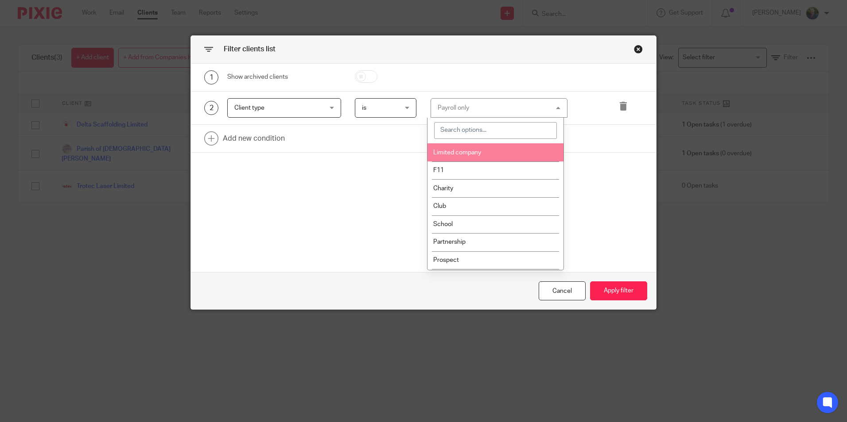
click at [475, 151] on span "Limited company" at bounding box center [457, 153] width 48 height 6
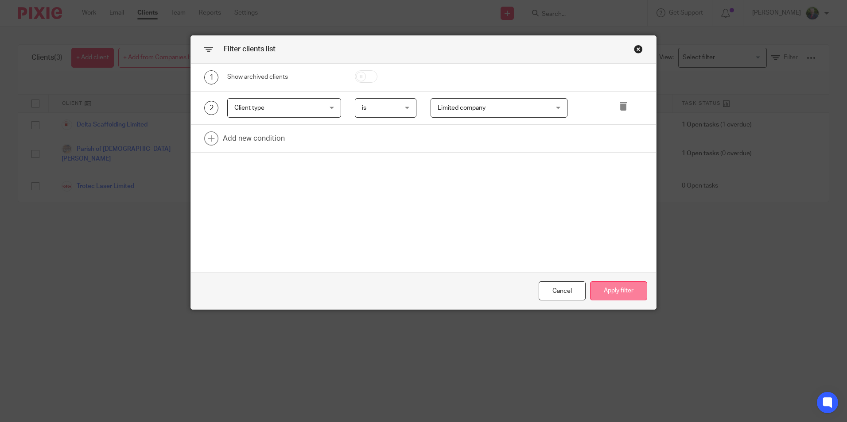
click at [621, 289] on button "Apply filter" at bounding box center [618, 291] width 57 height 19
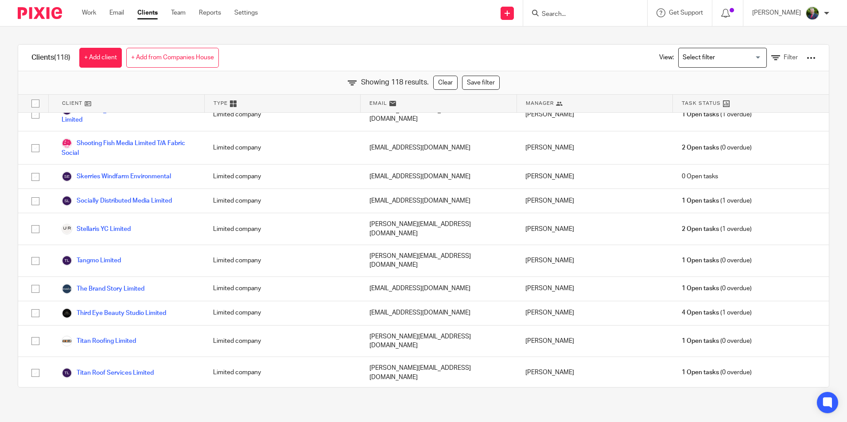
scroll to position [2779, 0]
